Goal: Obtain resource: Download file/media

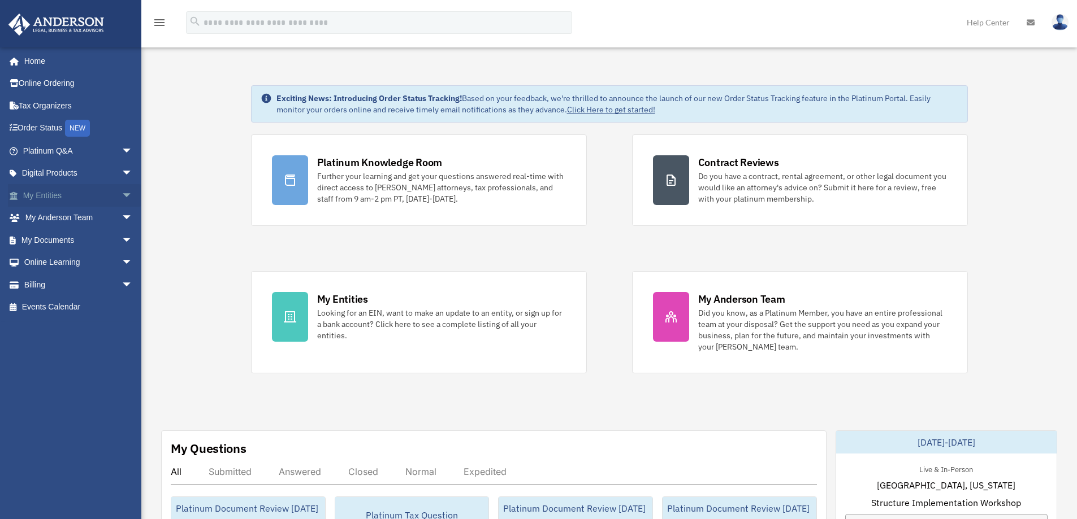
click at [61, 198] on link "My Entities arrow_drop_down" at bounding box center [79, 195] width 142 height 23
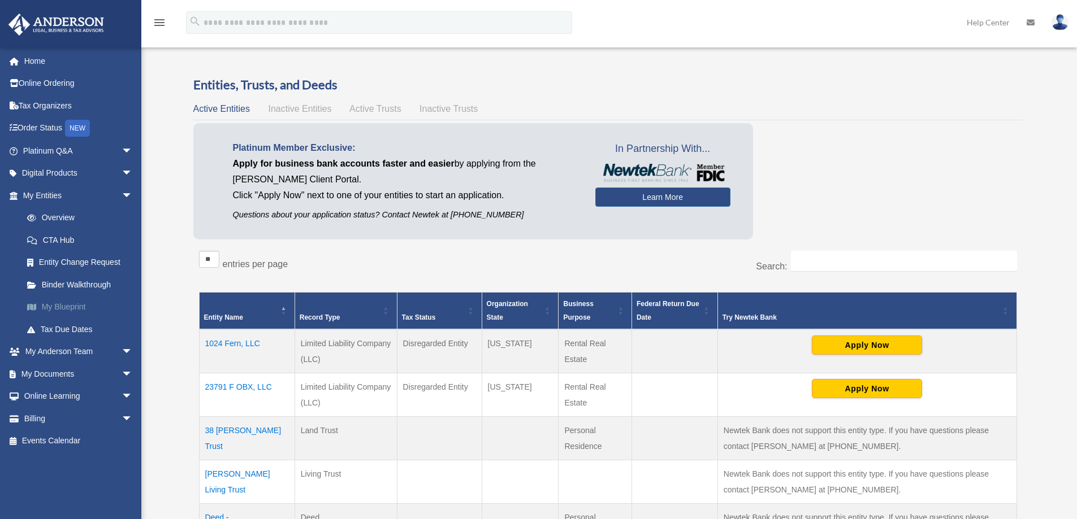
click at [70, 305] on link "My Blueprint" at bounding box center [83, 307] width 134 height 23
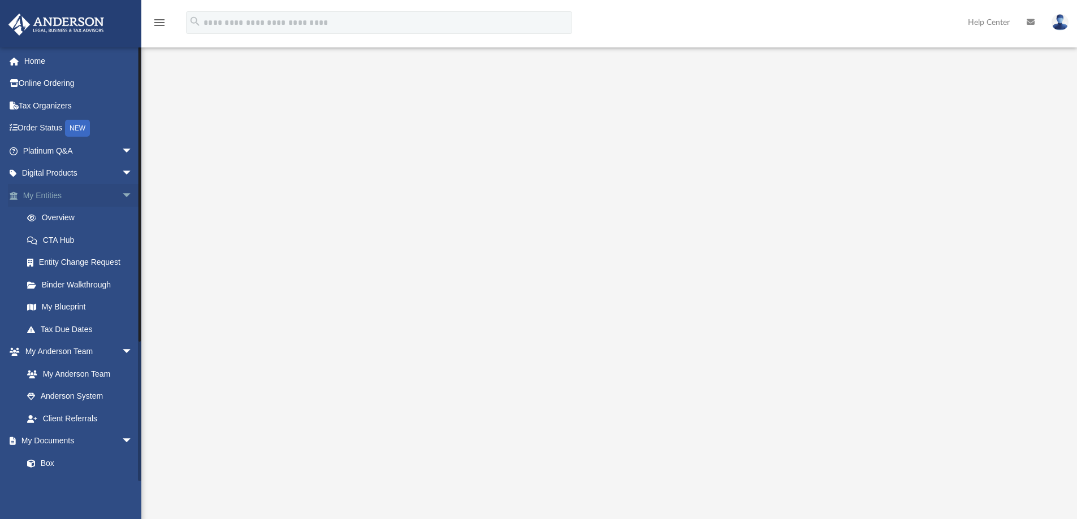
click at [59, 198] on link "My Entities arrow_drop_down" at bounding box center [79, 195] width 142 height 23
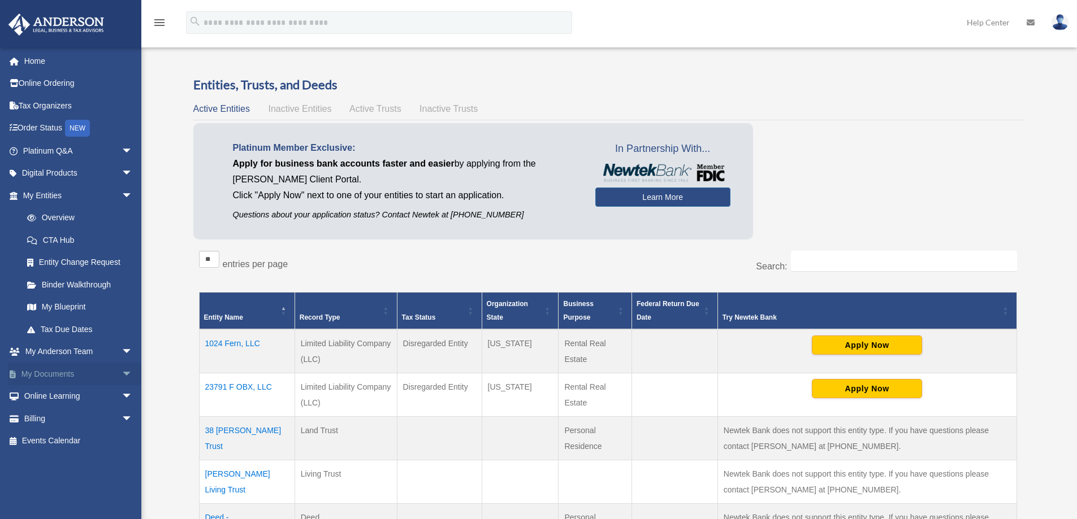
click at [67, 372] on link "My Documents arrow_drop_down" at bounding box center [79, 374] width 142 height 23
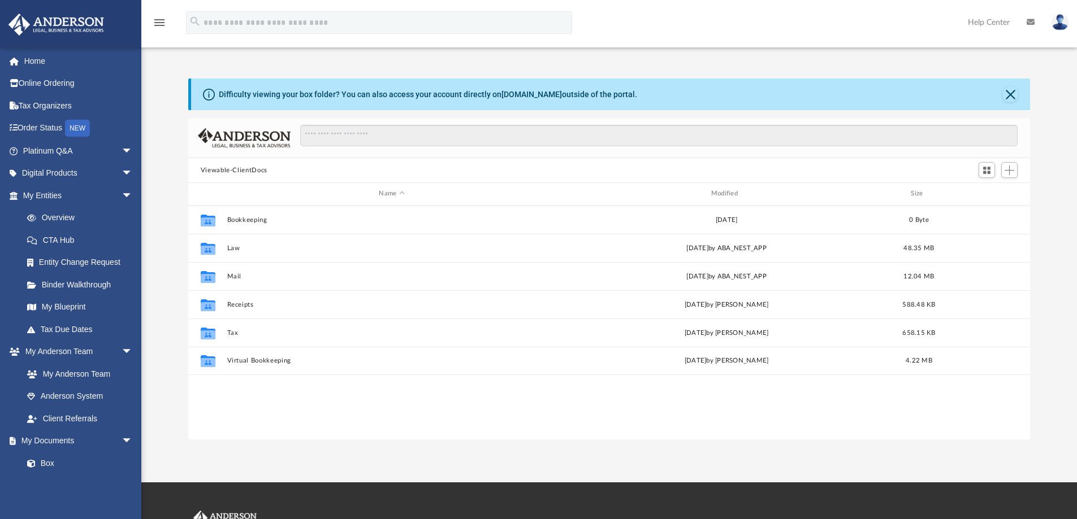
scroll to position [249, 833]
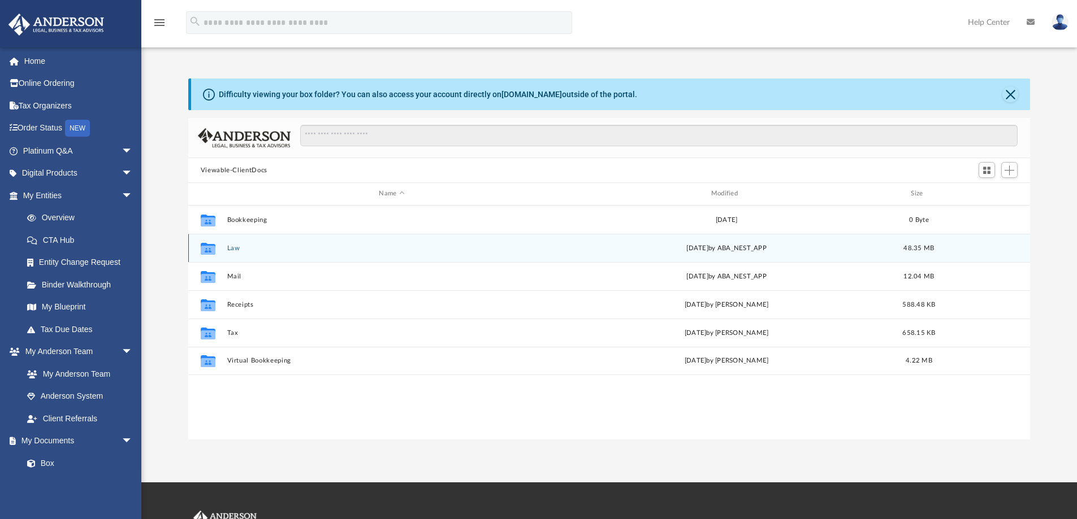
click at [233, 249] on button "Law" at bounding box center [391, 248] width 329 height 7
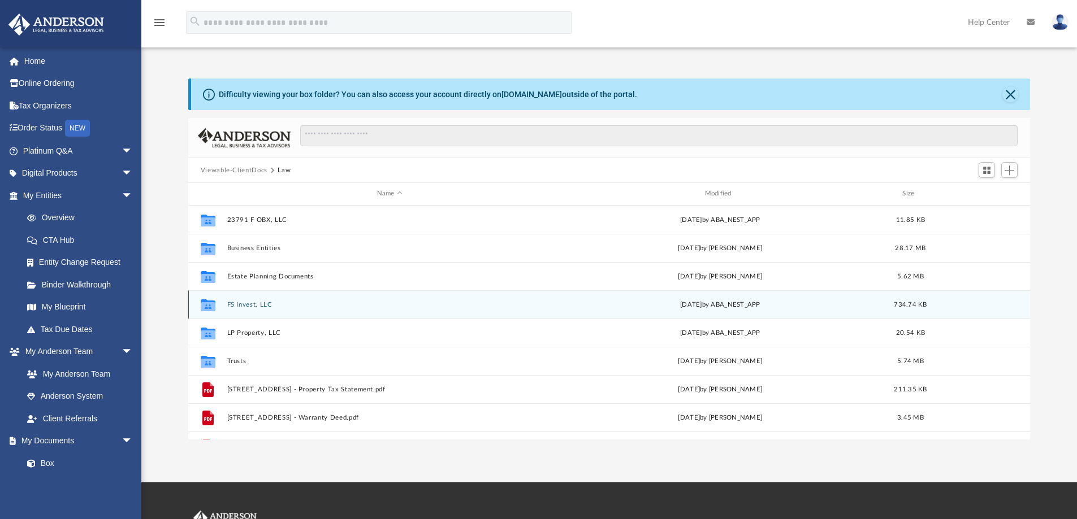
click at [255, 306] on button "FS Invest, LLC" at bounding box center [390, 304] width 326 height 7
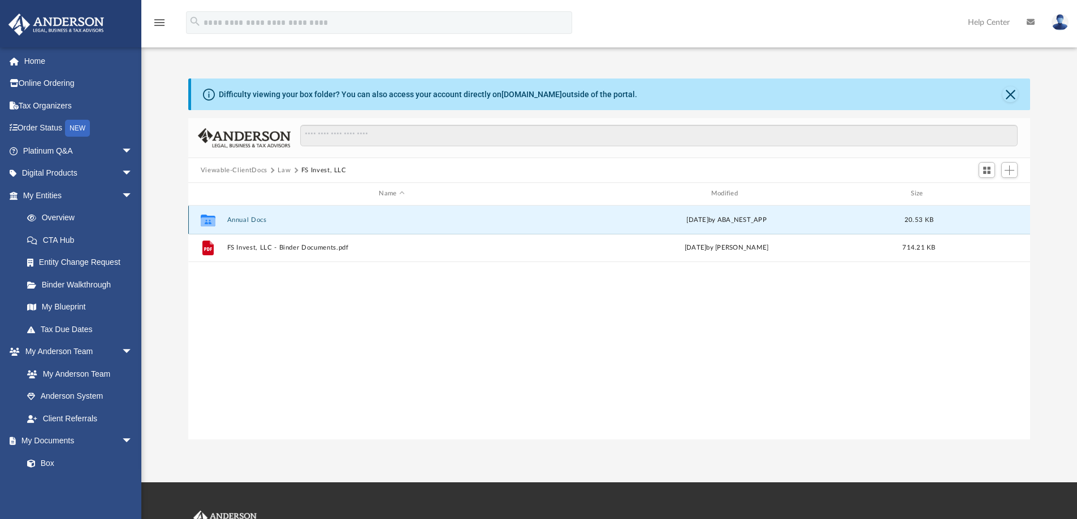
click at [249, 218] on button "Annual Docs" at bounding box center [391, 219] width 329 height 7
click at [347, 222] on button "FS Invest, LLC - Filed Annual Report 2024.pdf" at bounding box center [391, 219] width 329 height 7
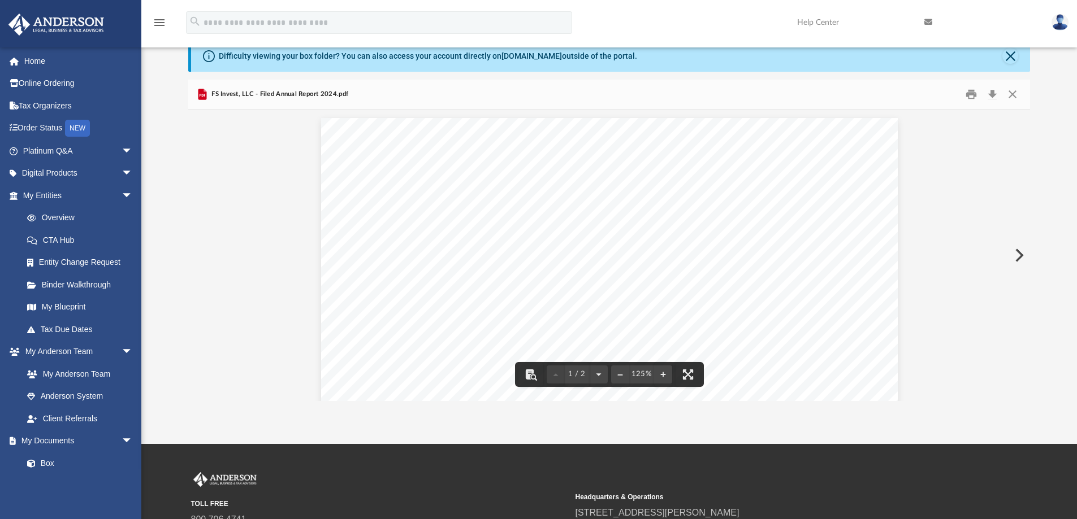
scroll to position [0, 0]
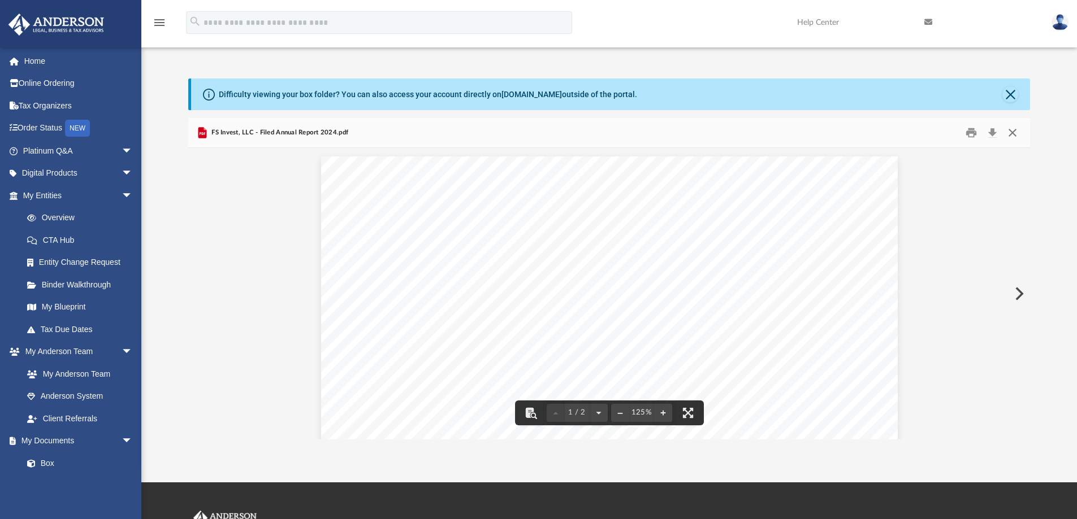
click at [1015, 132] on button "Close" at bounding box center [1012, 133] width 20 height 18
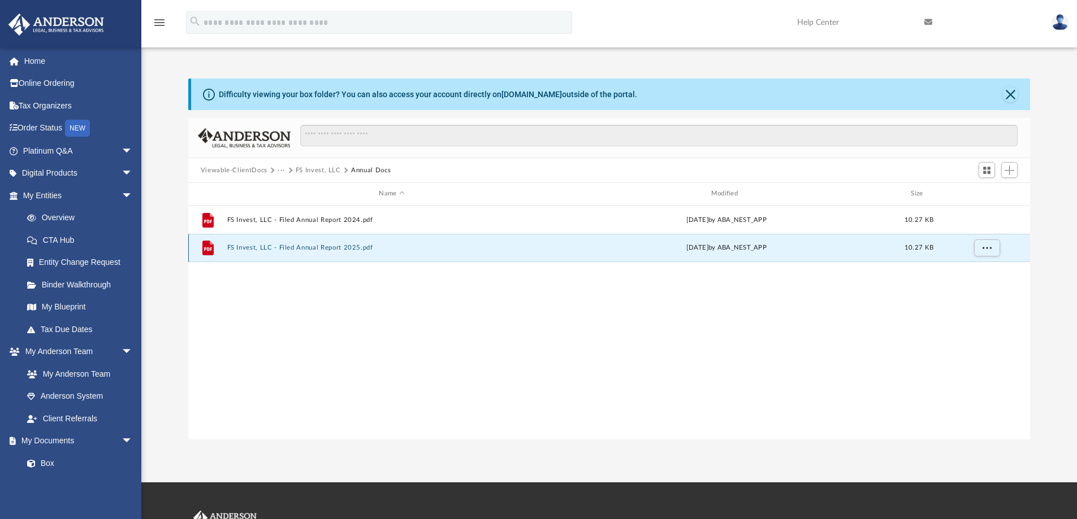
click at [372, 248] on button "FS Invest, LLC - Filed Annual Report 2025.pdf" at bounding box center [391, 247] width 329 height 7
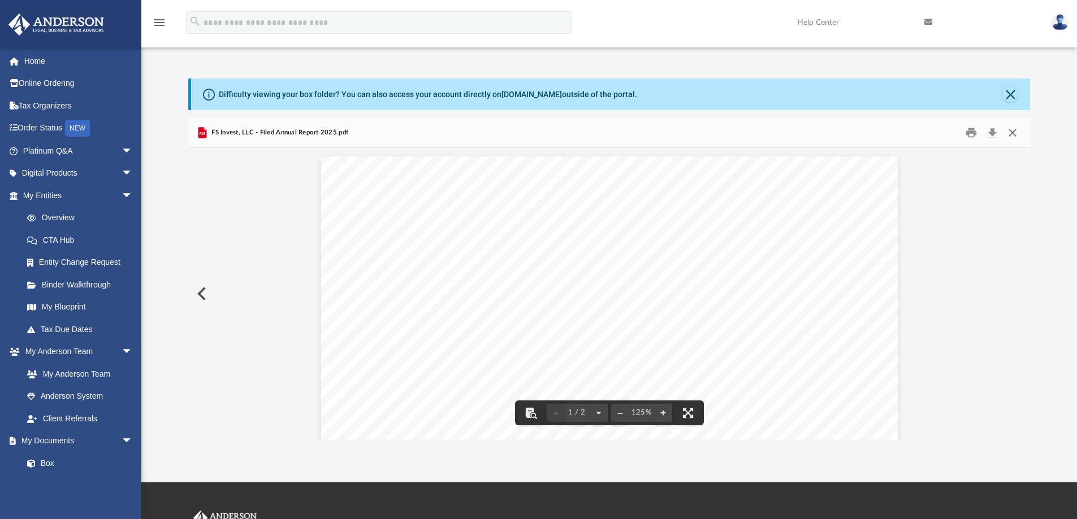
click at [1015, 135] on button "Close" at bounding box center [1012, 133] width 20 height 18
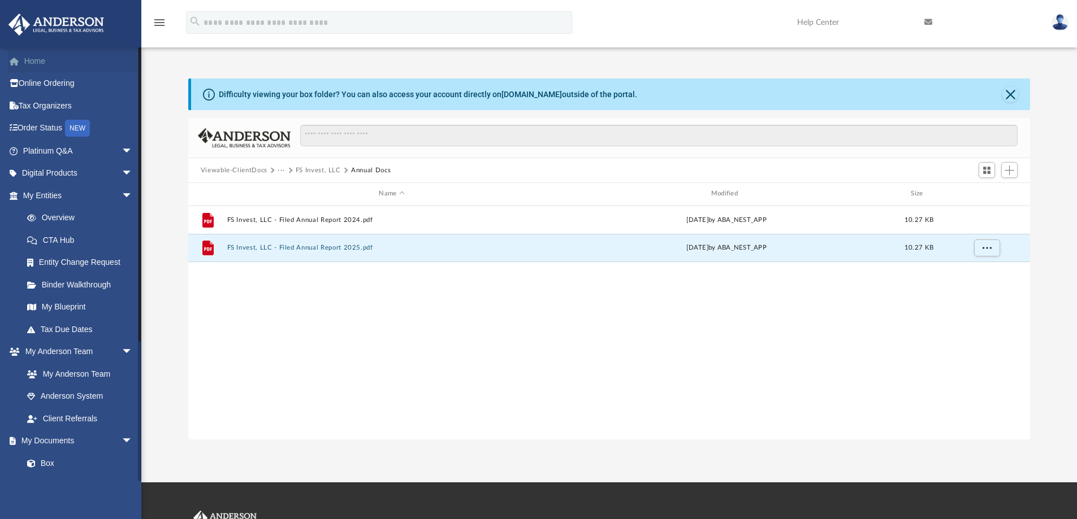
click at [38, 62] on link "Home" at bounding box center [79, 61] width 142 height 23
